Goal: Task Accomplishment & Management: Complete application form

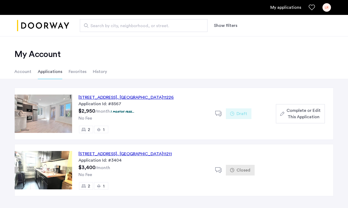
click at [292, 108] on span "Complete or Edit This Application" at bounding box center [303, 113] width 34 height 13
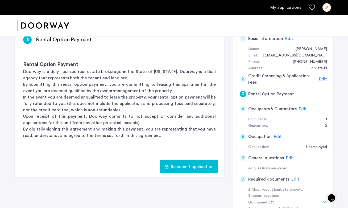
scroll to position [94, 0]
click at [302, 111] on span "Edit" at bounding box center [303, 108] width 8 height 4
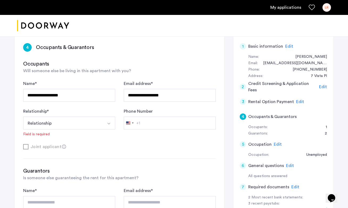
scroll to position [85, 0]
